Goal: Task Accomplishment & Management: Manage account settings

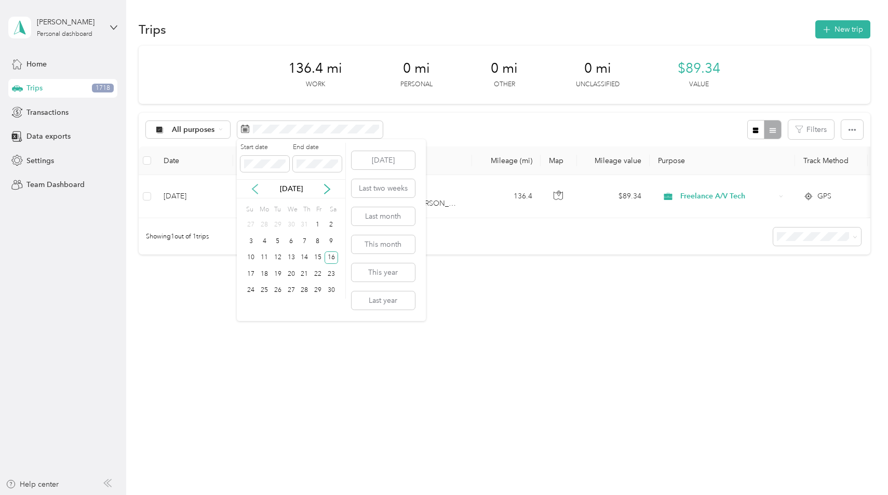
click at [256, 187] on icon at bounding box center [255, 189] width 10 height 10
click at [316, 253] on div "18" at bounding box center [317, 257] width 13 height 13
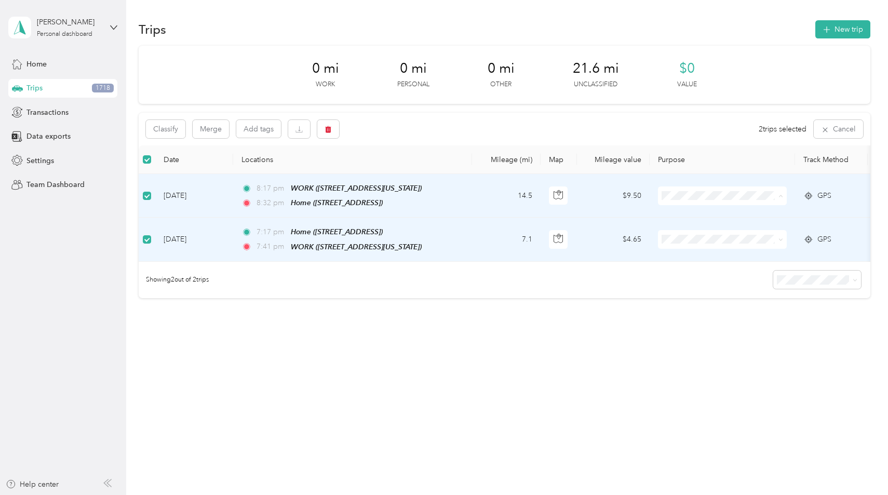
click at [724, 264] on span "Freelance A/V Tech" at bounding box center [732, 269] width 96 height 11
click at [221, 128] on button "Merge" at bounding box center [211, 129] width 36 height 18
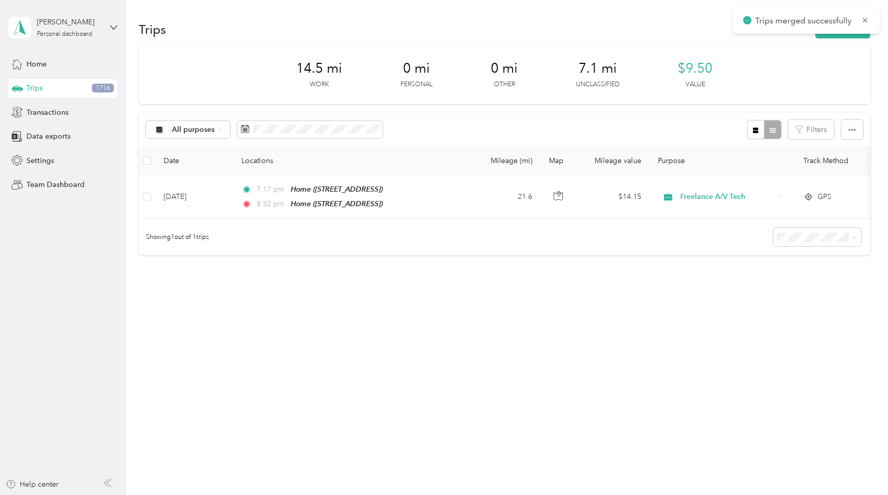
click at [489, 213] on td "21.6" at bounding box center [506, 197] width 69 height 44
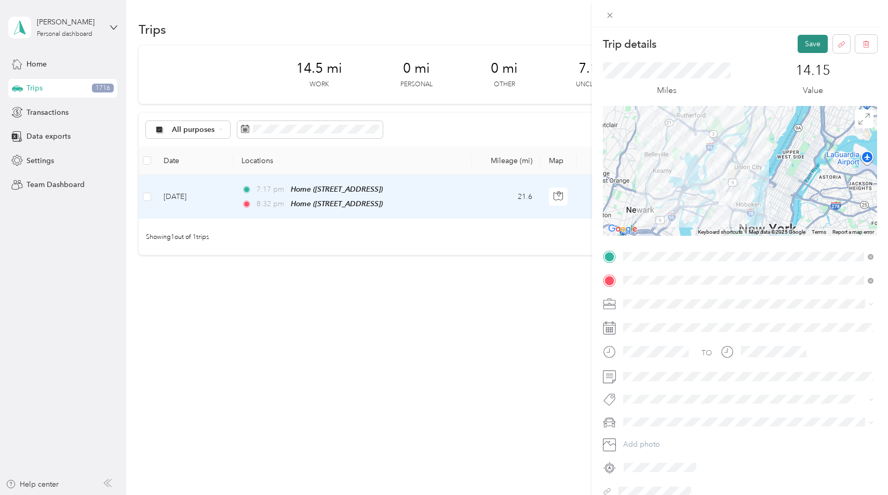
click at [811, 50] on button "Save" at bounding box center [812, 44] width 30 height 18
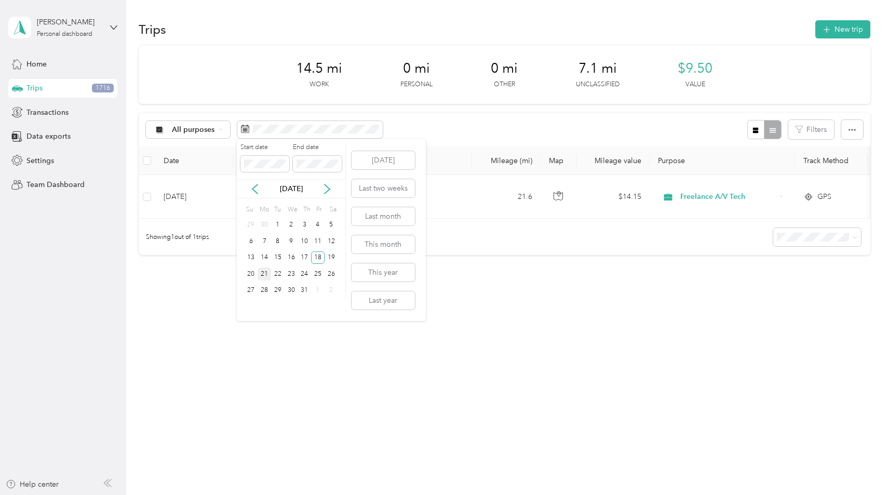
click at [268, 272] on div "21" at bounding box center [264, 273] width 13 height 13
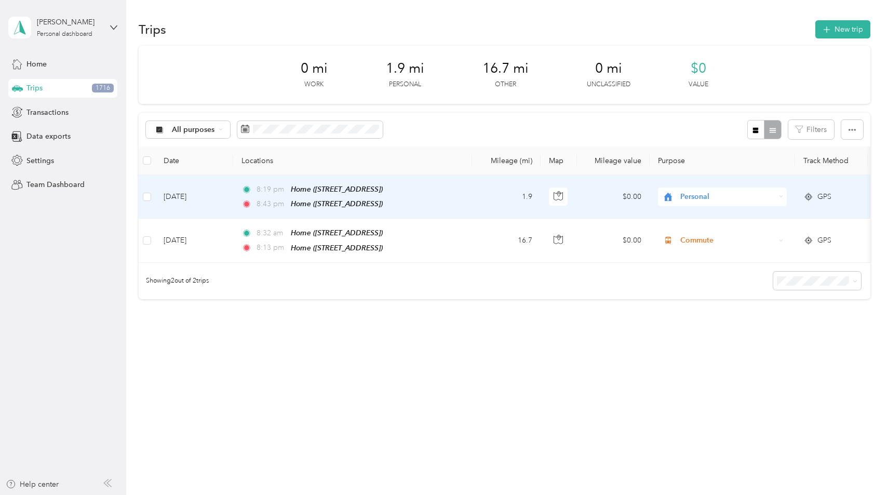
click at [429, 183] on div "8:19 pm Home ([STREET_ADDRESS])" at bounding box center [350, 189] width 218 height 12
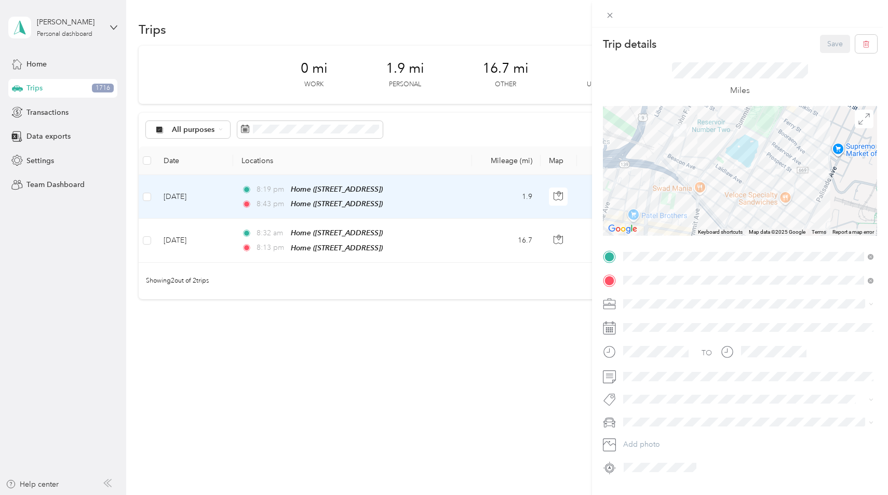
click at [449, 241] on div "Trip details Save This trip cannot be edited because it is either under review,…" at bounding box center [444, 247] width 888 height 495
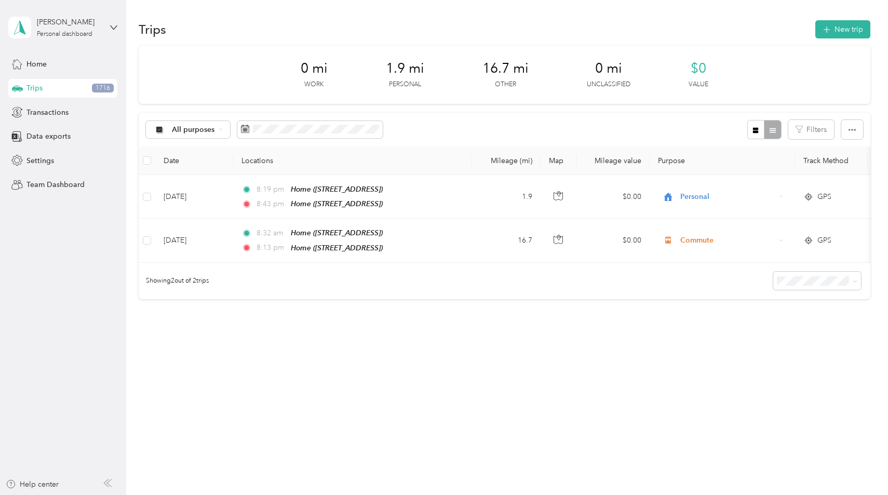
click at [449, 242] on div "8:13 pm Home ([STREET_ADDRESS])" at bounding box center [350, 248] width 218 height 12
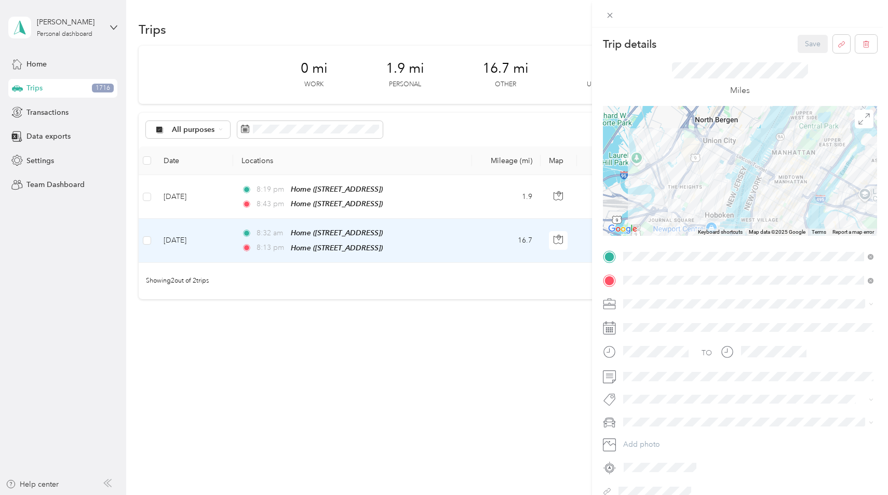
click at [398, 285] on div "Trip details Save This trip cannot be edited because it is either under review,…" at bounding box center [444, 247] width 888 height 495
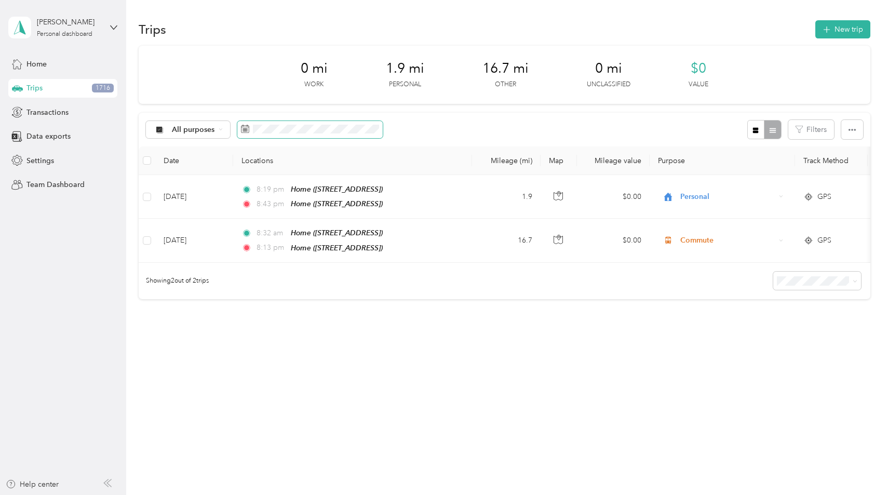
click at [341, 133] on span at bounding box center [309, 130] width 145 height 18
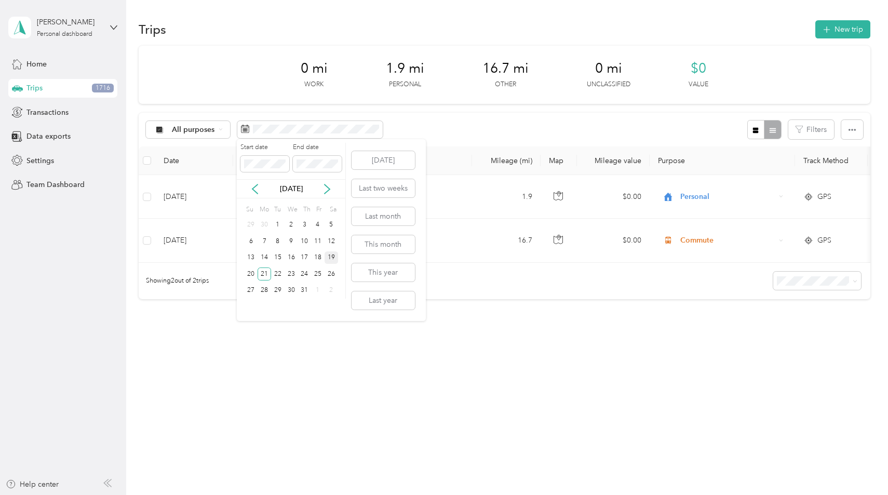
click at [334, 256] on div "19" at bounding box center [330, 257] width 13 height 13
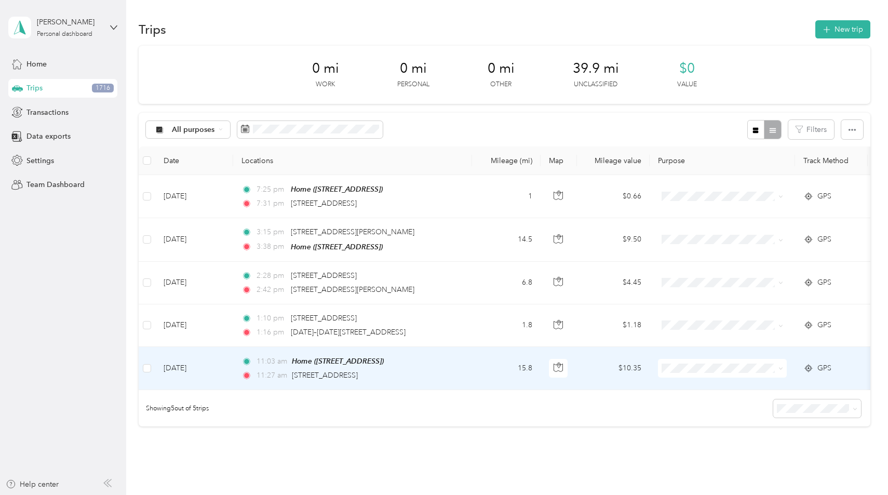
click at [468, 366] on td "11:03 am Home ([STREET_ADDRESS]) 11:27 am [STREET_ADDRESS]" at bounding box center [352, 368] width 239 height 43
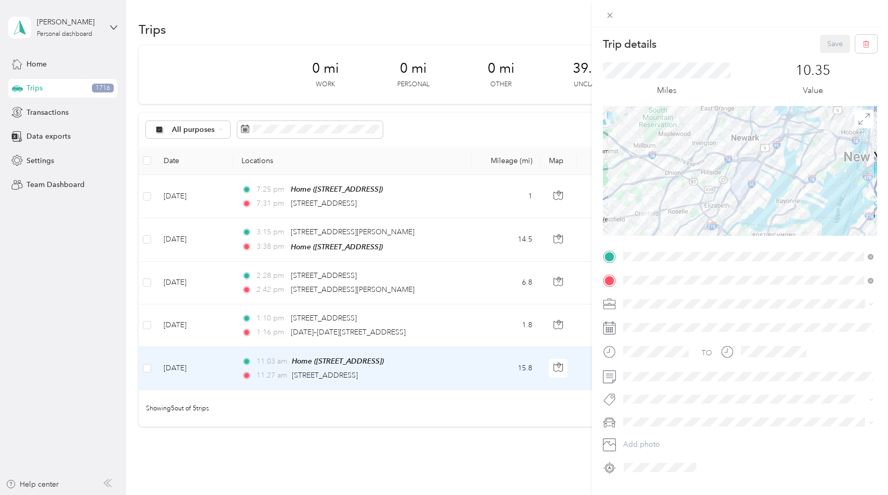
click at [467, 330] on div "Trip details Save This trip cannot be edited because it is either under review,…" at bounding box center [444, 247] width 888 height 495
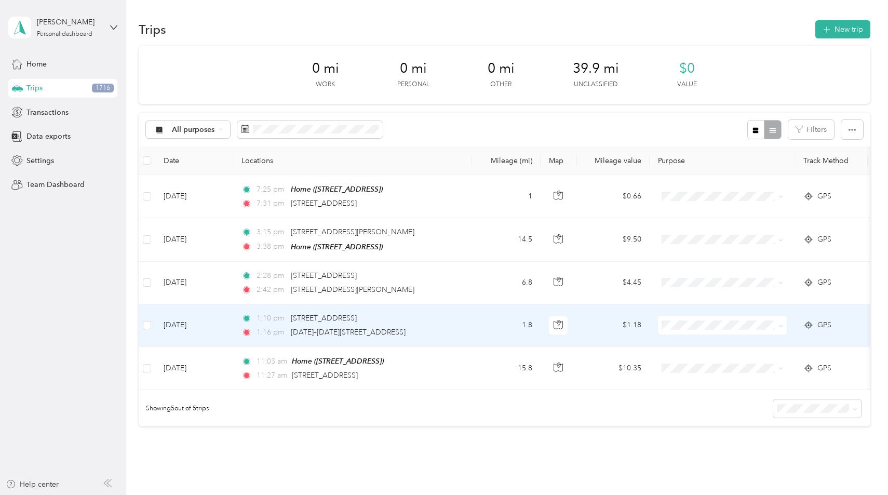
click at [467, 330] on td "1:10 pm [STREET_ADDRESS] 1:16 pm [DATE]–[DATE][STREET_ADDRESS]" at bounding box center [352, 325] width 239 height 43
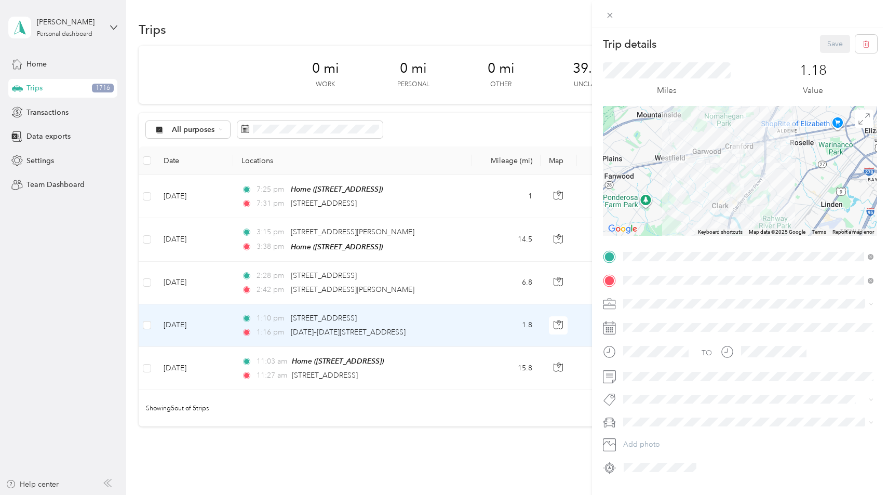
click at [471, 301] on div "Trip details Save This trip cannot be edited because it is either under review,…" at bounding box center [444, 247] width 888 height 495
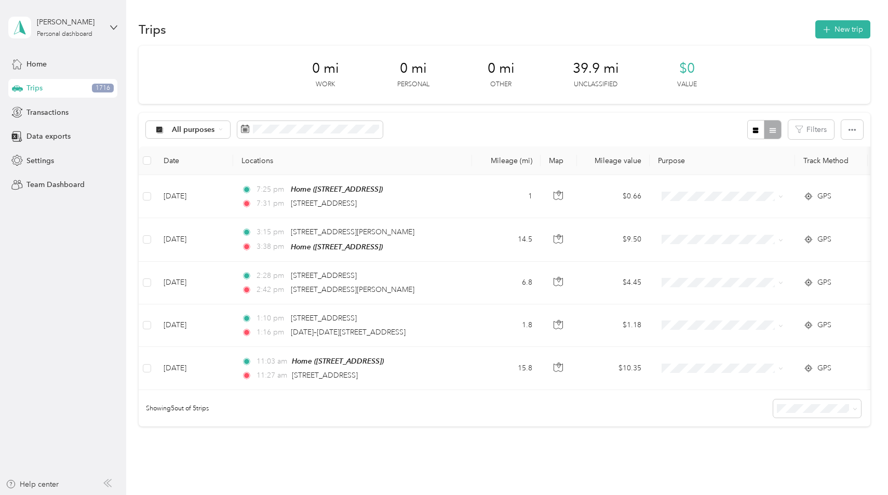
click at [471, 301] on td "2:28 pm [STREET_ADDRESS] 2:42 pm [STREET_ADDRESS][PERSON_NAME]" at bounding box center [352, 283] width 239 height 43
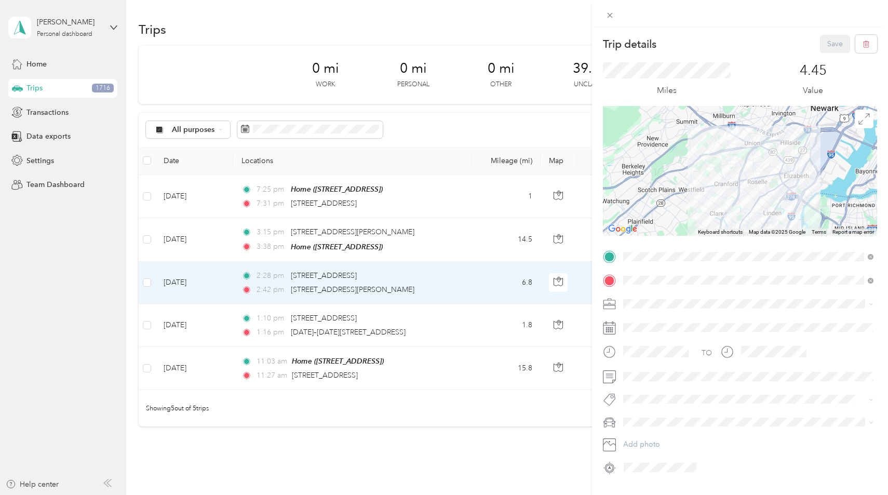
click at [472, 269] on div "Trip details Save This trip cannot be edited because it is either under review,…" at bounding box center [444, 247] width 888 height 495
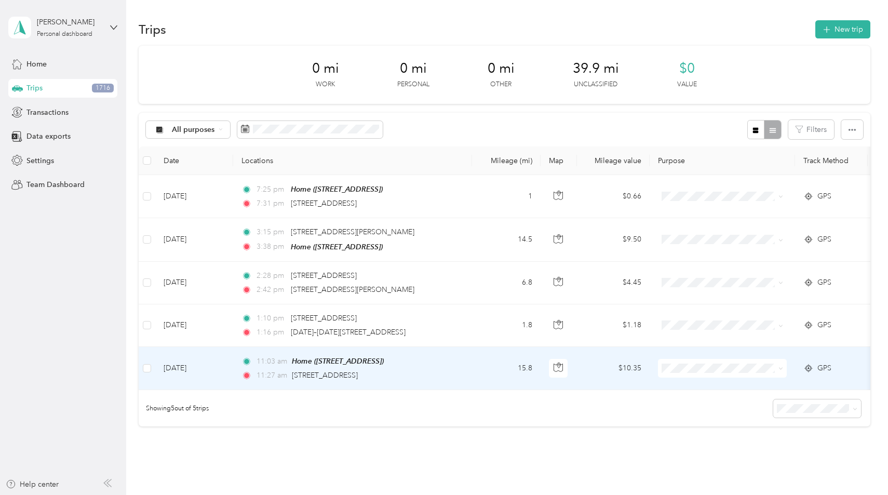
click at [467, 356] on td "11:03 am Home ([STREET_ADDRESS]) 11:27 am [STREET_ADDRESS]" at bounding box center [352, 368] width 239 height 43
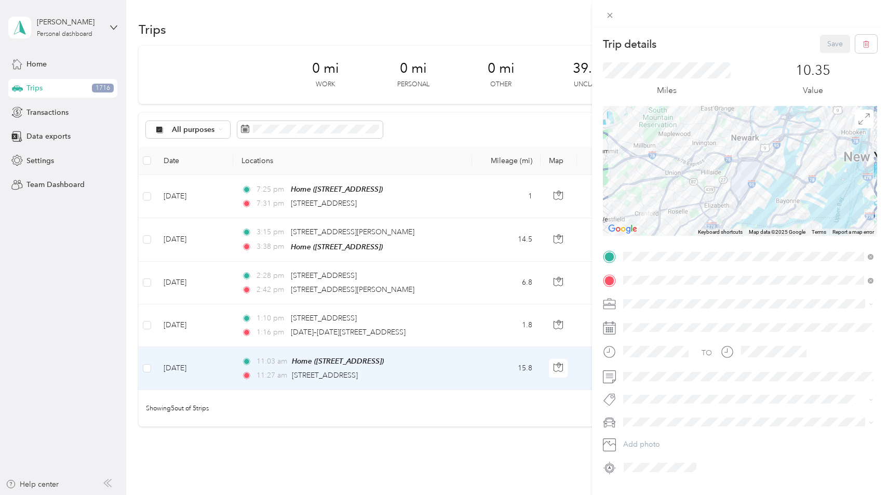
click at [470, 360] on div "Trip details Save This trip cannot be edited because it is either under review,…" at bounding box center [444, 247] width 888 height 495
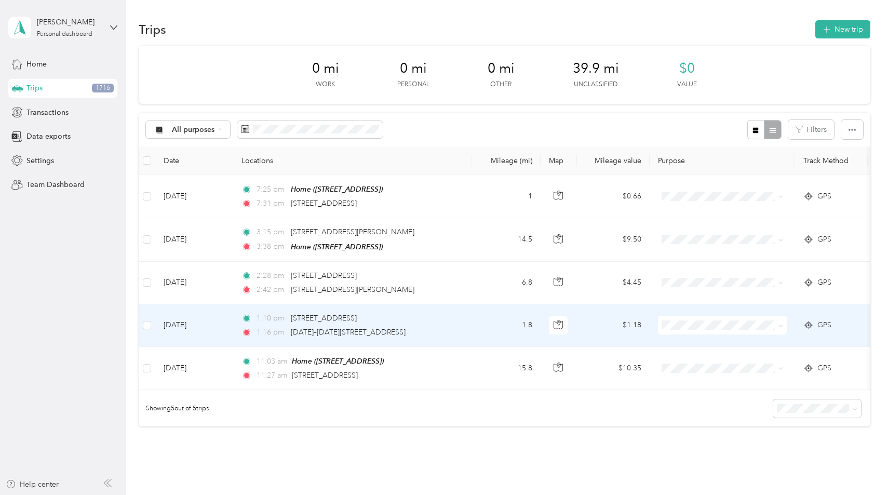
click at [461, 332] on td "1:10 pm [STREET_ADDRESS] 1:16 pm [DATE]–[DATE][STREET_ADDRESS]" at bounding box center [352, 325] width 239 height 43
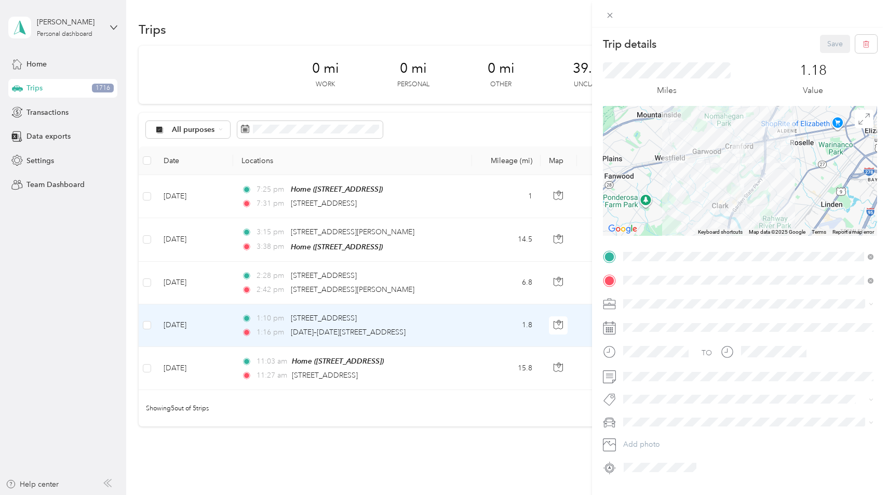
click at [468, 278] on div "Trip details Save This trip cannot be edited because it is either under review,…" at bounding box center [444, 247] width 888 height 495
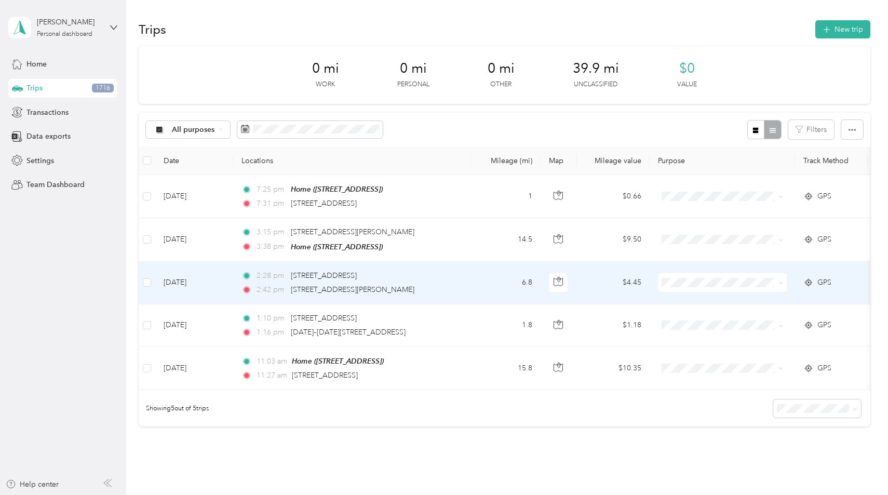
click at [468, 278] on td "2:28 pm [STREET_ADDRESS] 2:42 pm [STREET_ADDRESS][PERSON_NAME]" at bounding box center [352, 283] width 239 height 43
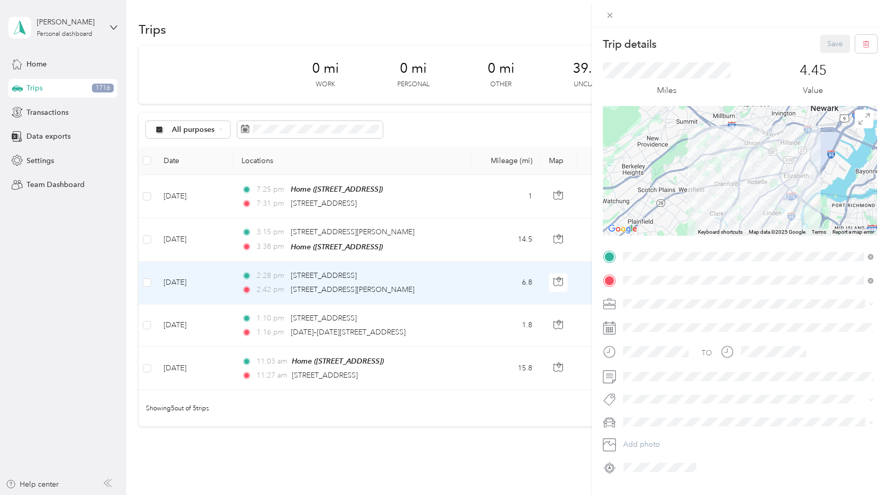
click at [466, 228] on div "Trip details Save This trip cannot be edited because it is either under review,…" at bounding box center [444, 247] width 888 height 495
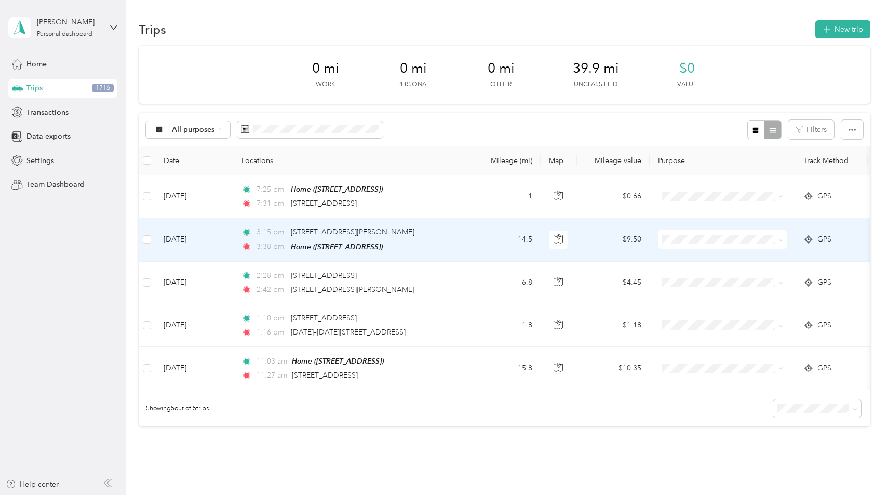
click at [466, 245] on td "3:15 pm [STREET_ADDRESS][PERSON_NAME] 3:38 pm Home ([STREET_ADDRESS])" at bounding box center [352, 239] width 239 height 43
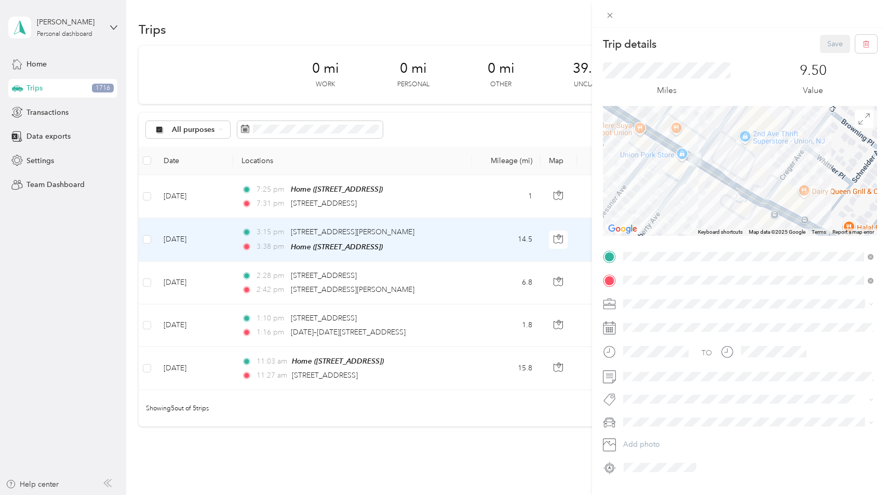
drag, startPoint x: 705, startPoint y: 164, endPoint x: 682, endPoint y: 210, distance: 52.0
click at [682, 210] on div at bounding box center [740, 171] width 274 height 130
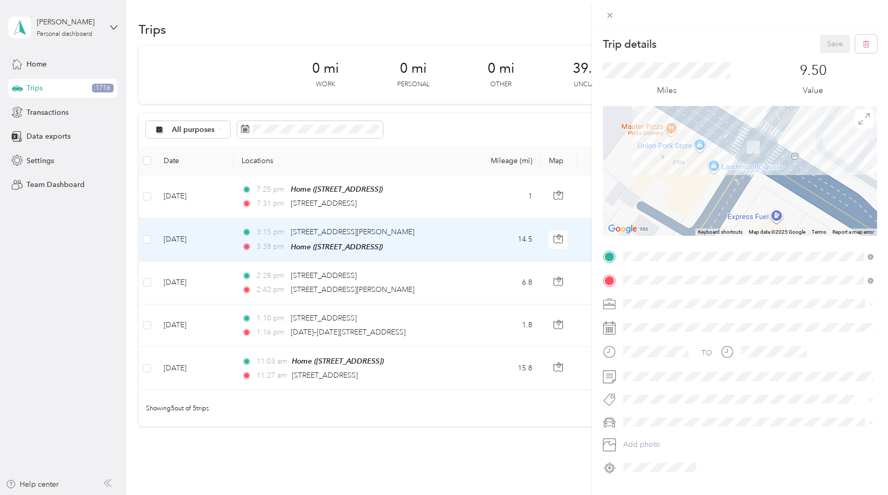
drag, startPoint x: 694, startPoint y: 171, endPoint x: 729, endPoint y: 186, distance: 38.4
click at [729, 186] on div at bounding box center [740, 171] width 274 height 130
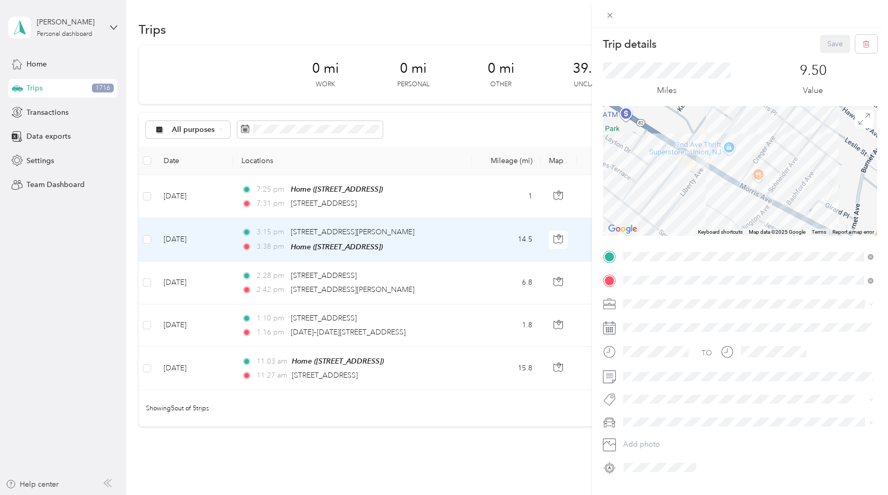
click at [437, 198] on div "Trip details Save This trip cannot be edited because it is either under review,…" at bounding box center [444, 247] width 888 height 495
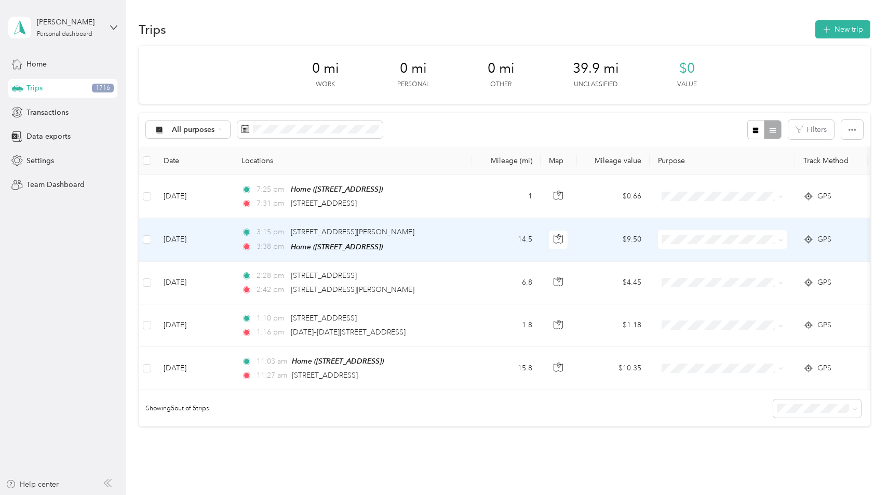
click at [485, 221] on td "14.5" at bounding box center [506, 239] width 69 height 43
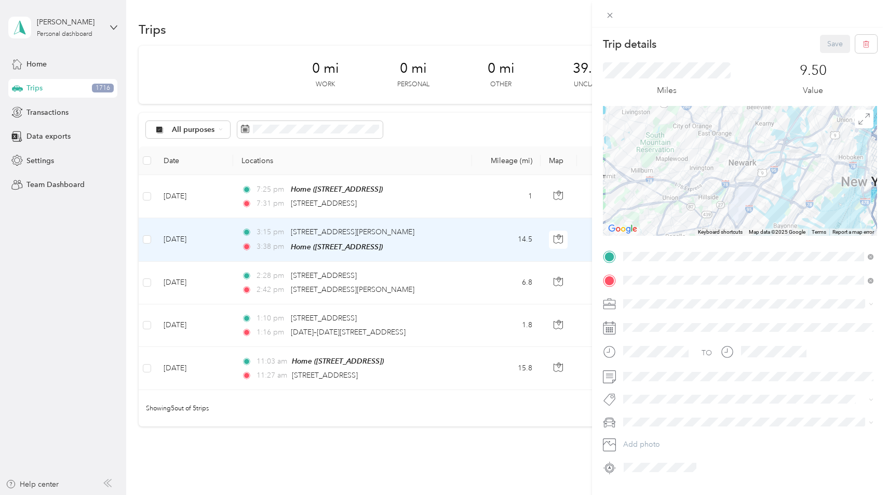
click at [477, 242] on div "Trip details Save This trip cannot be edited because it is either under review,…" at bounding box center [444, 247] width 888 height 495
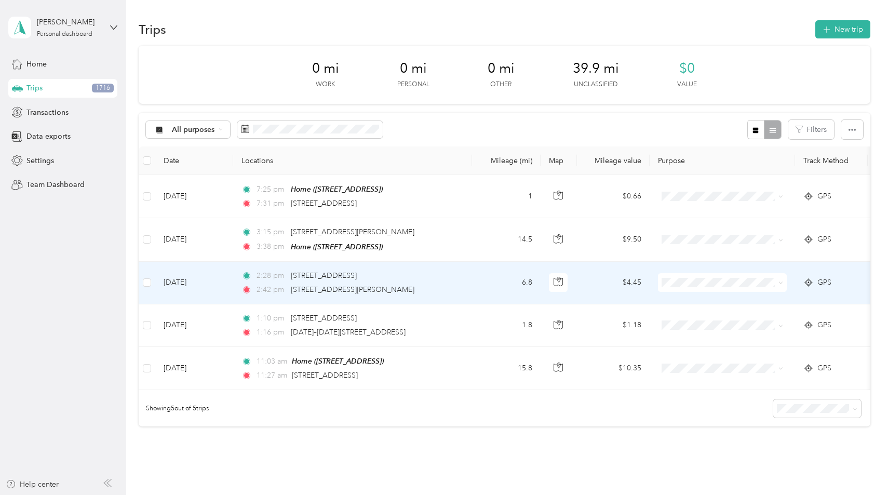
click at [459, 294] on td "2:28 pm [STREET_ADDRESS] 2:42 pm [STREET_ADDRESS][PERSON_NAME]" at bounding box center [352, 283] width 239 height 43
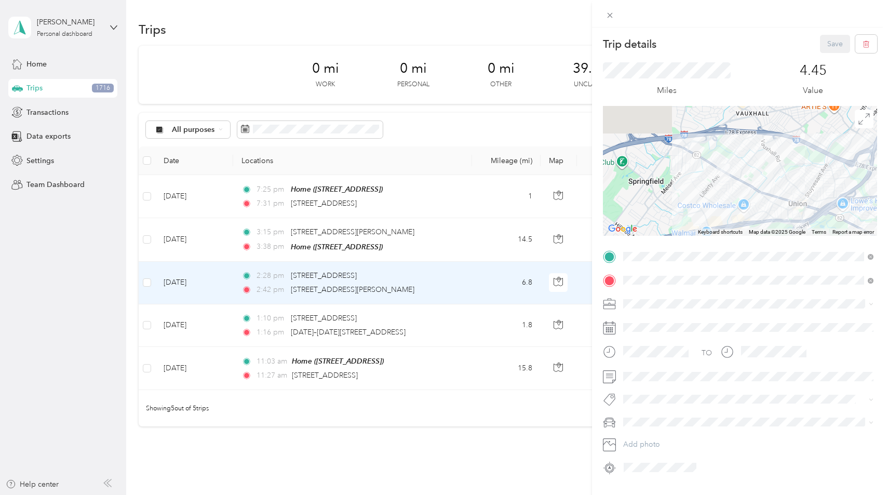
drag, startPoint x: 734, startPoint y: 131, endPoint x: 726, endPoint y: 214, distance: 83.9
click at [726, 214] on div at bounding box center [740, 171] width 274 height 130
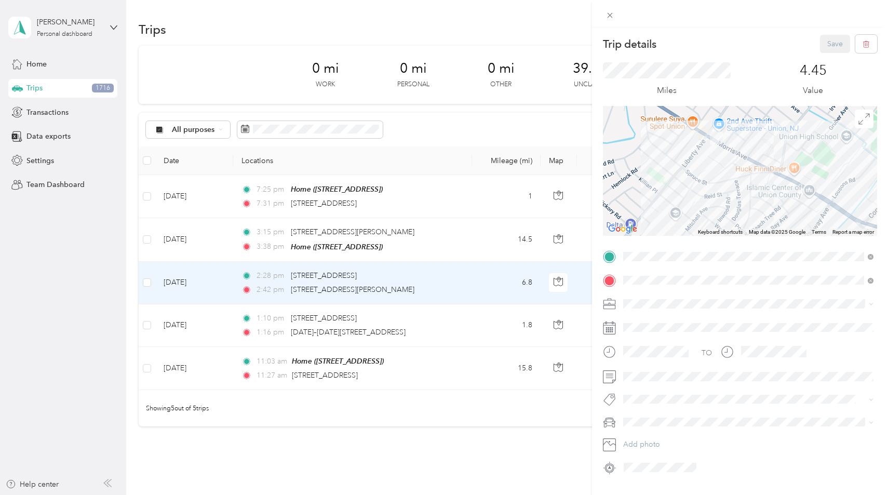
click at [151, 364] on div "Trip details Save This trip cannot be edited because it is either under review,…" at bounding box center [444, 247] width 888 height 495
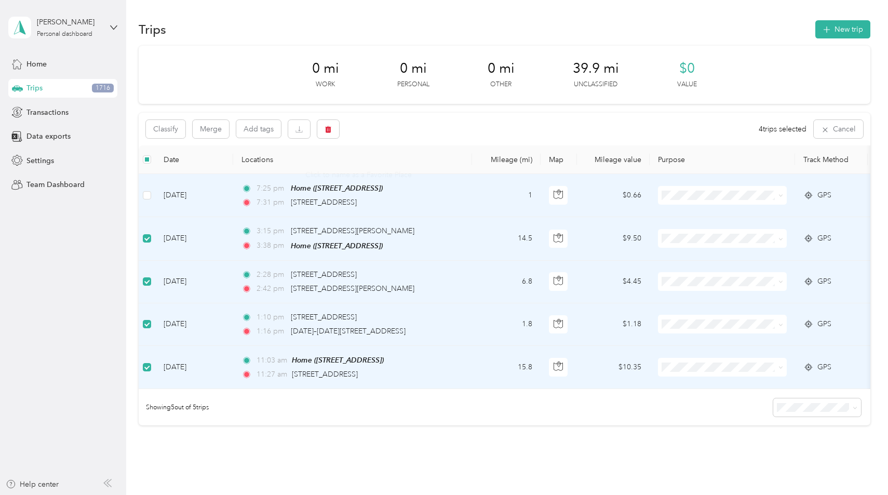
click at [491, 196] on td "1" at bounding box center [506, 195] width 69 height 43
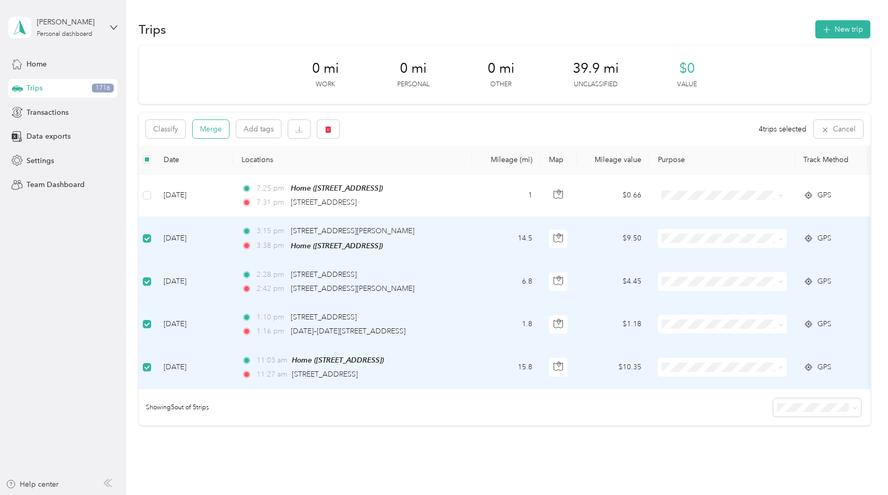
click at [220, 124] on button "Merge" at bounding box center [211, 129] width 36 height 18
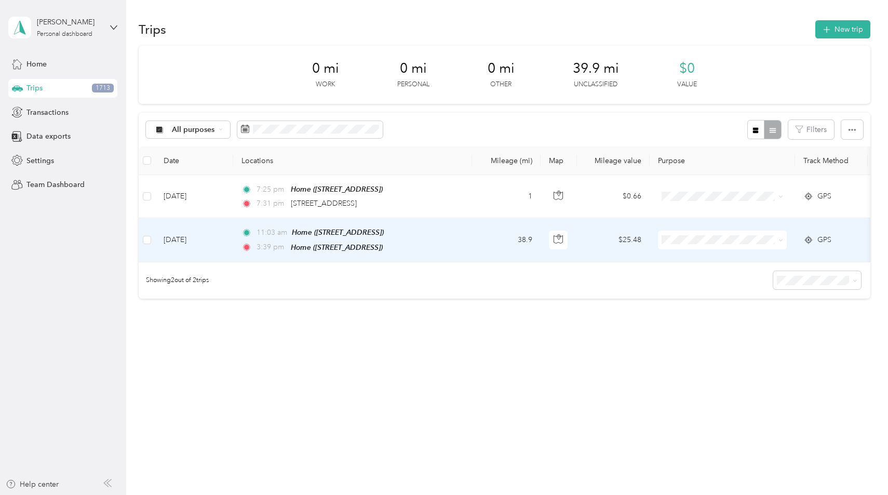
click at [481, 245] on td "38.9" at bounding box center [506, 240] width 69 height 44
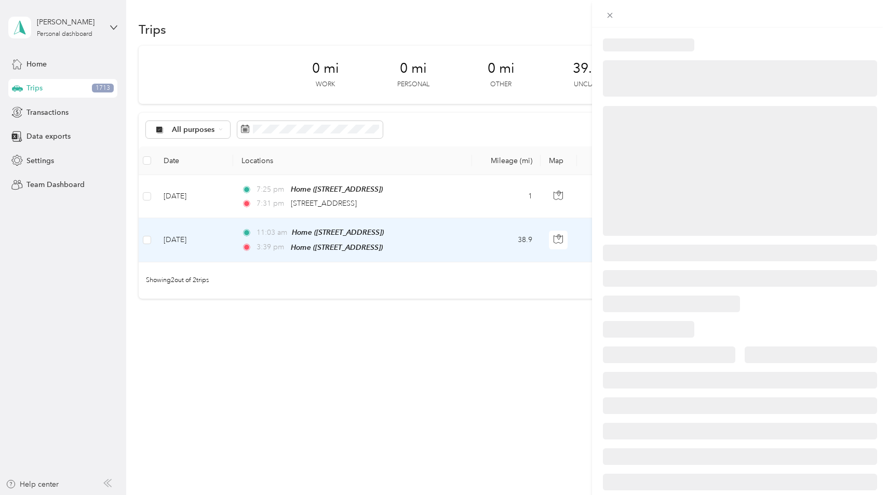
click at [481, 245] on div at bounding box center [444, 247] width 888 height 495
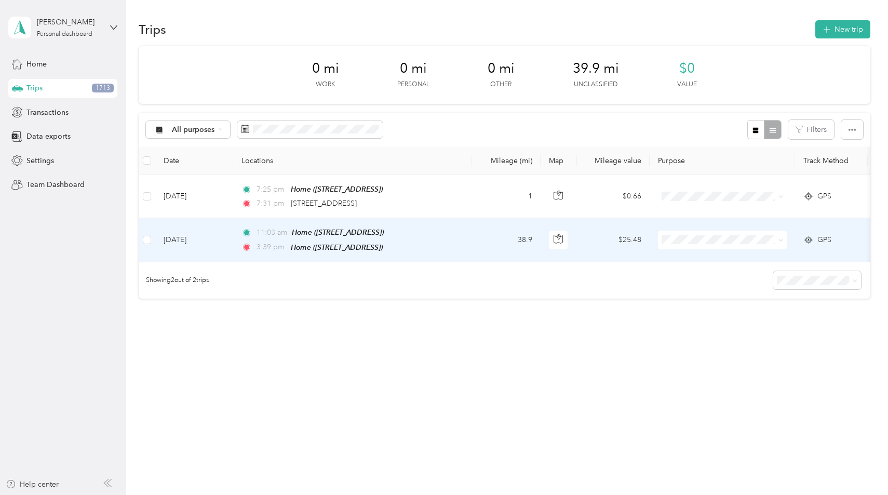
click at [482, 247] on td "38.9" at bounding box center [506, 240] width 69 height 44
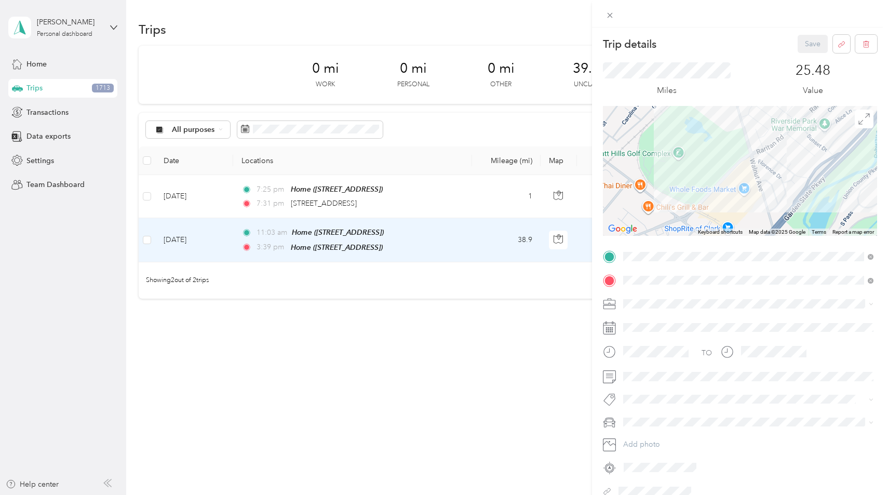
drag, startPoint x: 740, startPoint y: 169, endPoint x: 727, endPoint y: 134, distance: 36.6
click at [727, 134] on div at bounding box center [740, 171] width 274 height 130
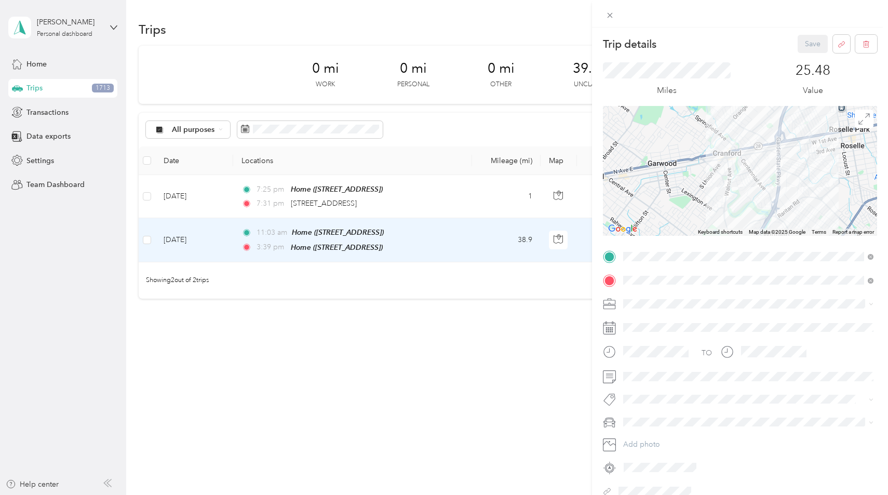
drag, startPoint x: 748, startPoint y: 124, endPoint x: 748, endPoint y: 229, distance: 105.4
click at [748, 229] on div "Keyboard shortcuts Map Data Map data ©2025 Google Map data ©2025 Google 1 km Cl…" at bounding box center [740, 171] width 274 height 130
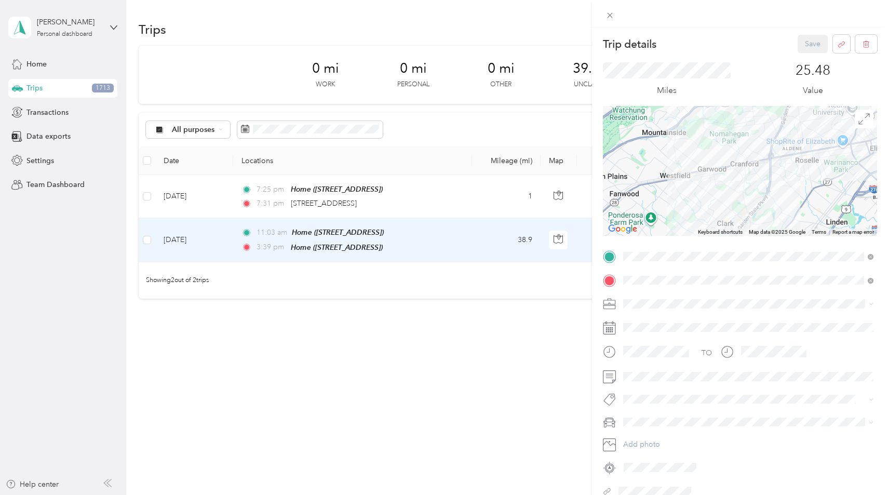
click at [663, 339] on div "Personal" at bounding box center [748, 339] width 243 height 11
click at [452, 210] on div "Trip details Save This trip cannot be edited because it is either under review,…" at bounding box center [444, 247] width 888 height 495
click at [464, 195] on div at bounding box center [444, 247] width 888 height 495
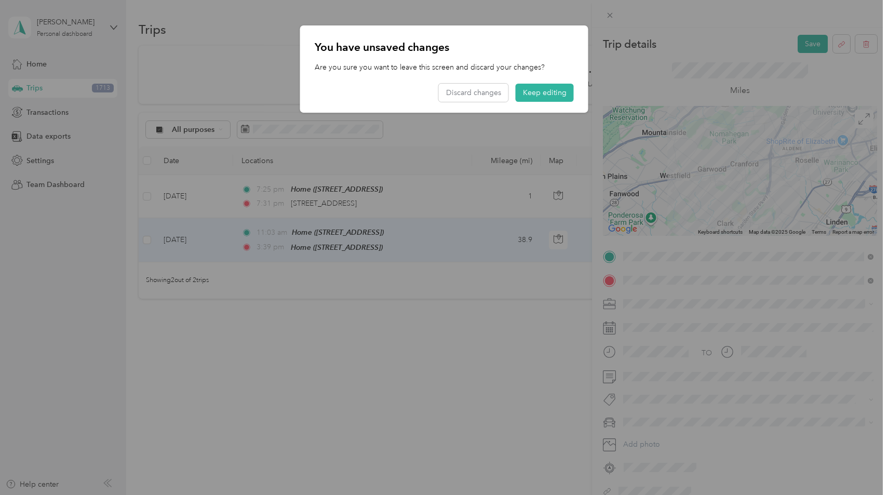
click at [560, 107] on div "You have unsaved changes Are you sure you want to leave this screen and discard…" at bounding box center [444, 68] width 288 height 87
click at [557, 96] on button "Keep editing" at bounding box center [545, 93] width 58 height 18
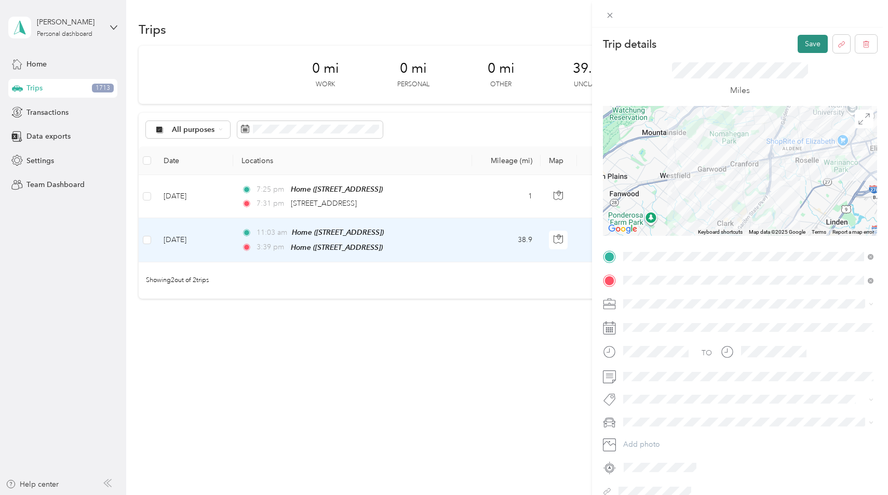
click at [806, 46] on button "Save" at bounding box center [812, 44] width 30 height 18
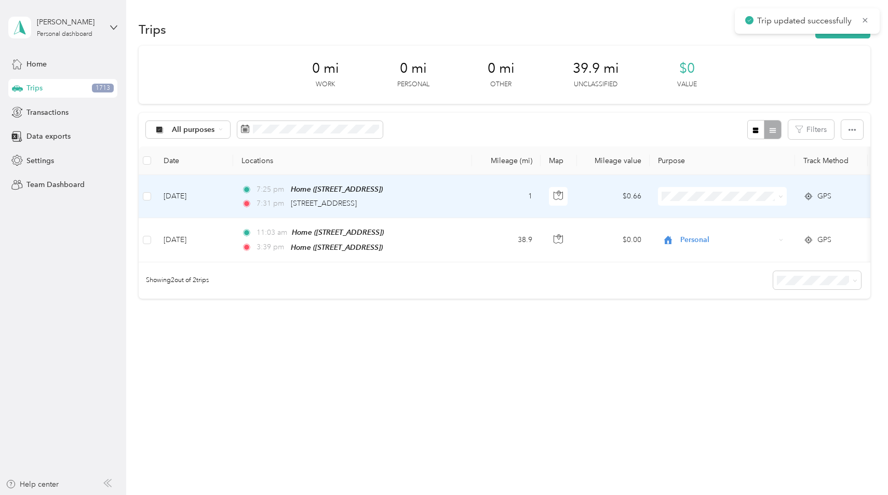
click at [508, 195] on td "1" at bounding box center [506, 196] width 69 height 43
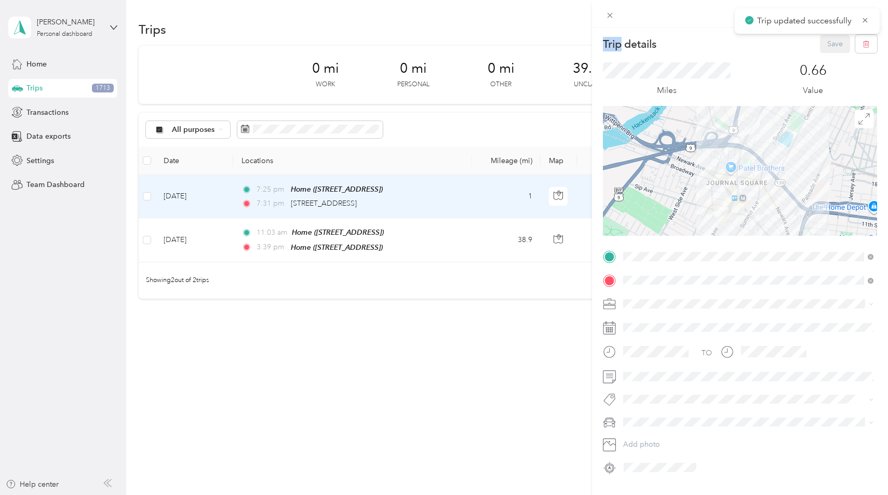
click at [508, 195] on div "Trip details Save This trip cannot be edited because it is either under review,…" at bounding box center [444, 247] width 888 height 495
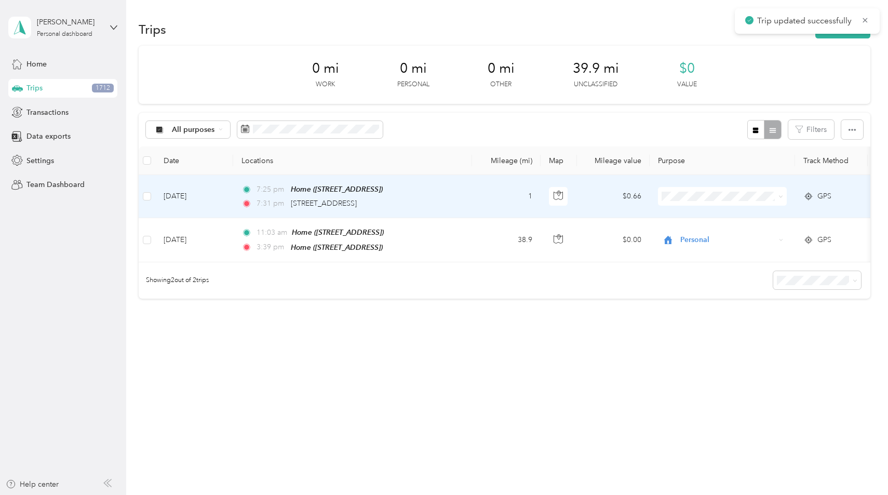
click at [508, 195] on td "1" at bounding box center [506, 196] width 69 height 43
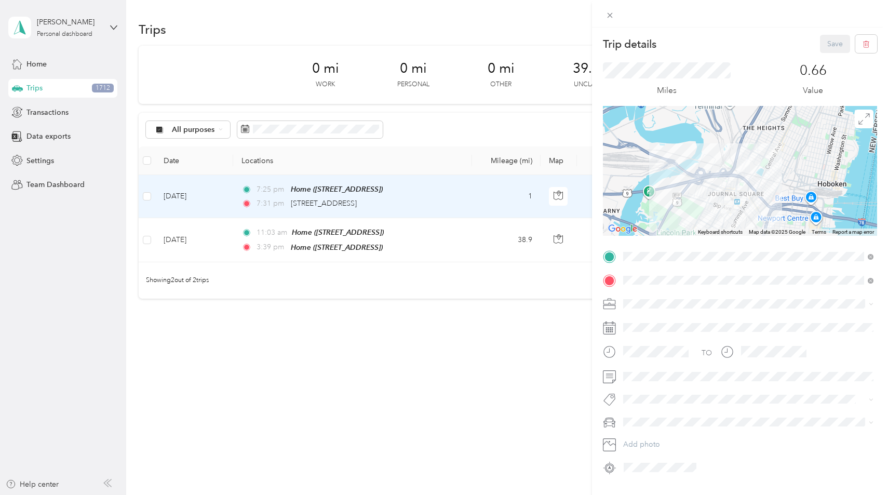
click at [668, 293] on div "TO Add photo" at bounding box center [740, 361] width 274 height 227
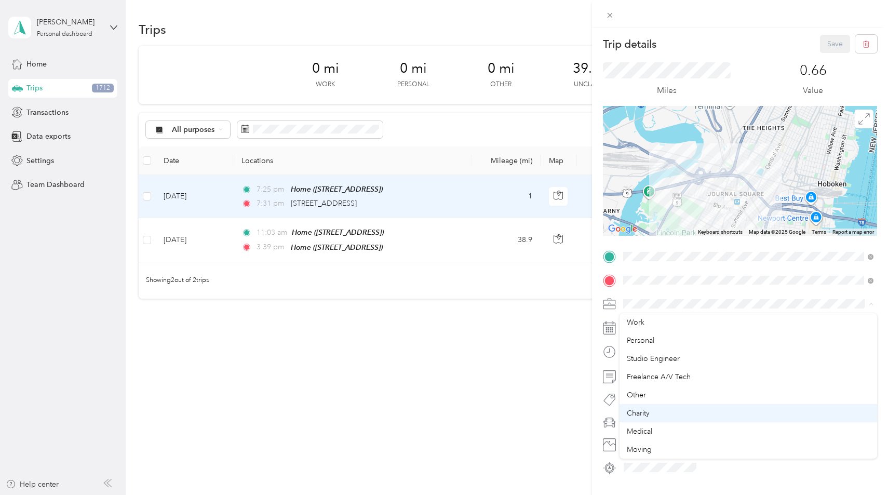
scroll to position [73, 0]
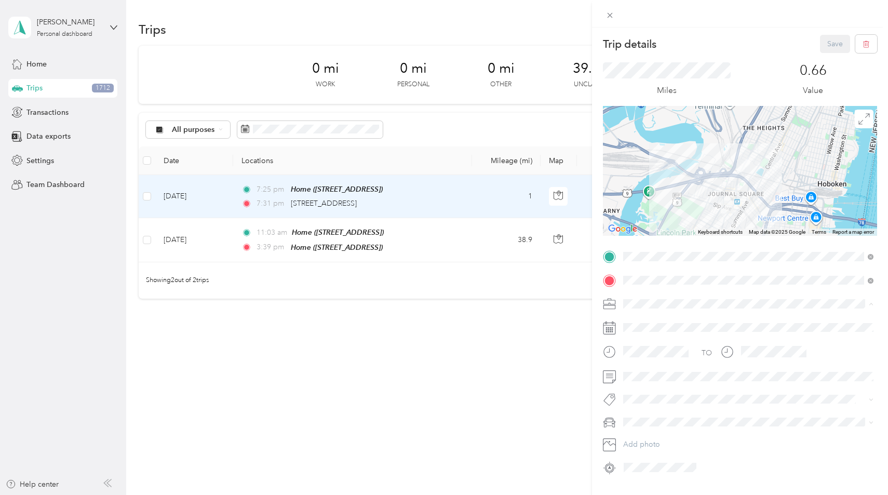
click at [671, 387] on li "Commute" at bounding box center [748, 395] width 258 height 18
click at [837, 40] on button "Save" at bounding box center [835, 44] width 30 height 18
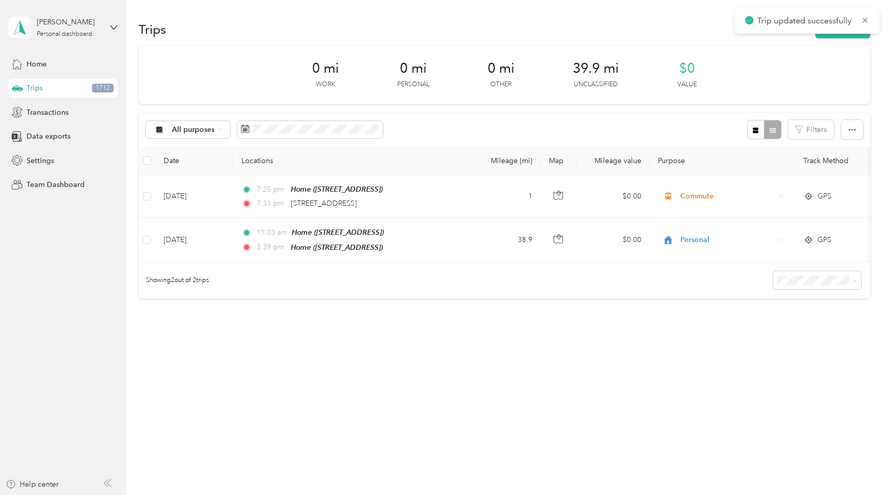
click at [93, 83] on div "Trips 1712" at bounding box center [62, 88] width 109 height 19
